Goal: Transaction & Acquisition: Purchase product/service

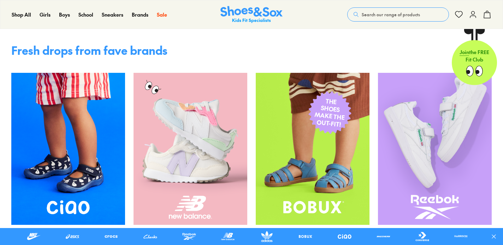
scroll to position [310, 0]
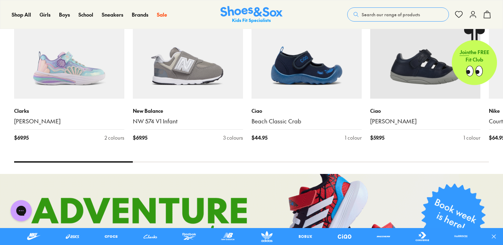
scroll to position [481, 0]
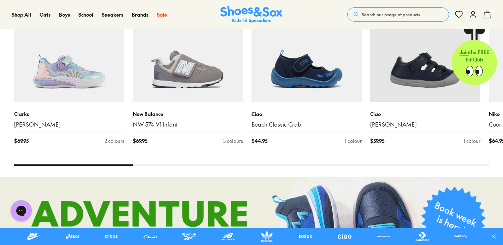
click at [372, 10] on button "Search our range of products" at bounding box center [398, 14] width 102 height 14
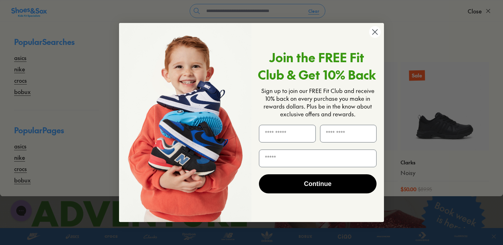
click at [377, 30] on icon "Close dialog" at bounding box center [374, 32] width 5 height 5
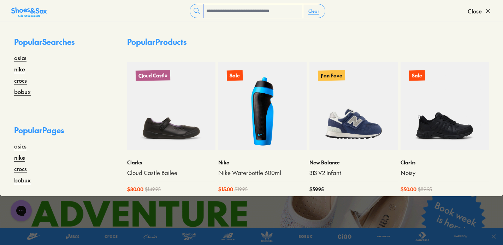
click at [249, 11] on input "text" at bounding box center [252, 10] width 99 height 13
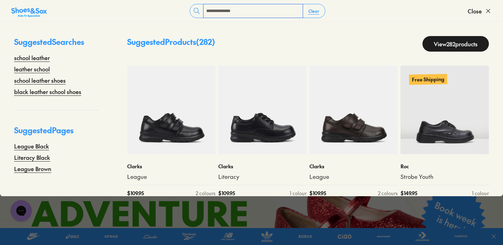
type input "**********"
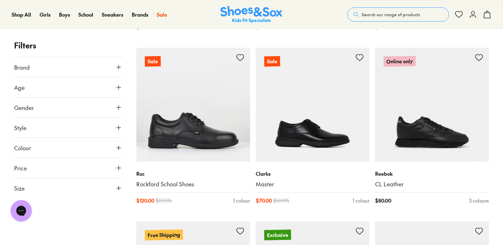
scroll to position [3192, 0]
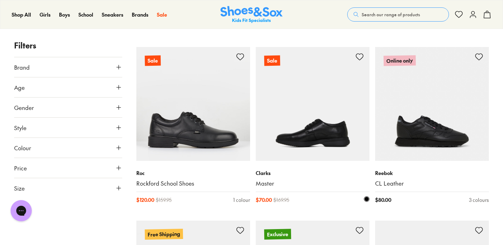
click at [303, 94] on img at bounding box center [313, 104] width 114 height 114
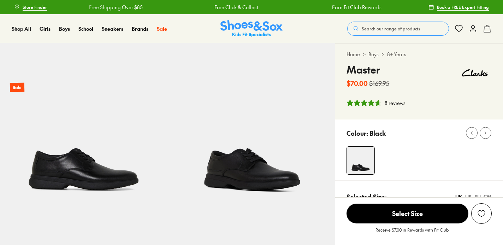
select select "*"
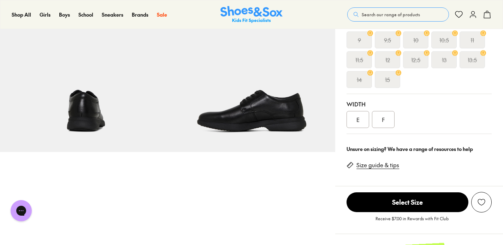
scroll to position [227, 0]
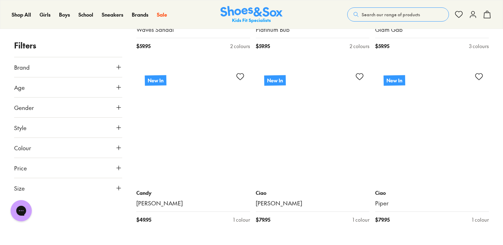
scroll to position [3547, 0]
